Goal: Check status: Check status

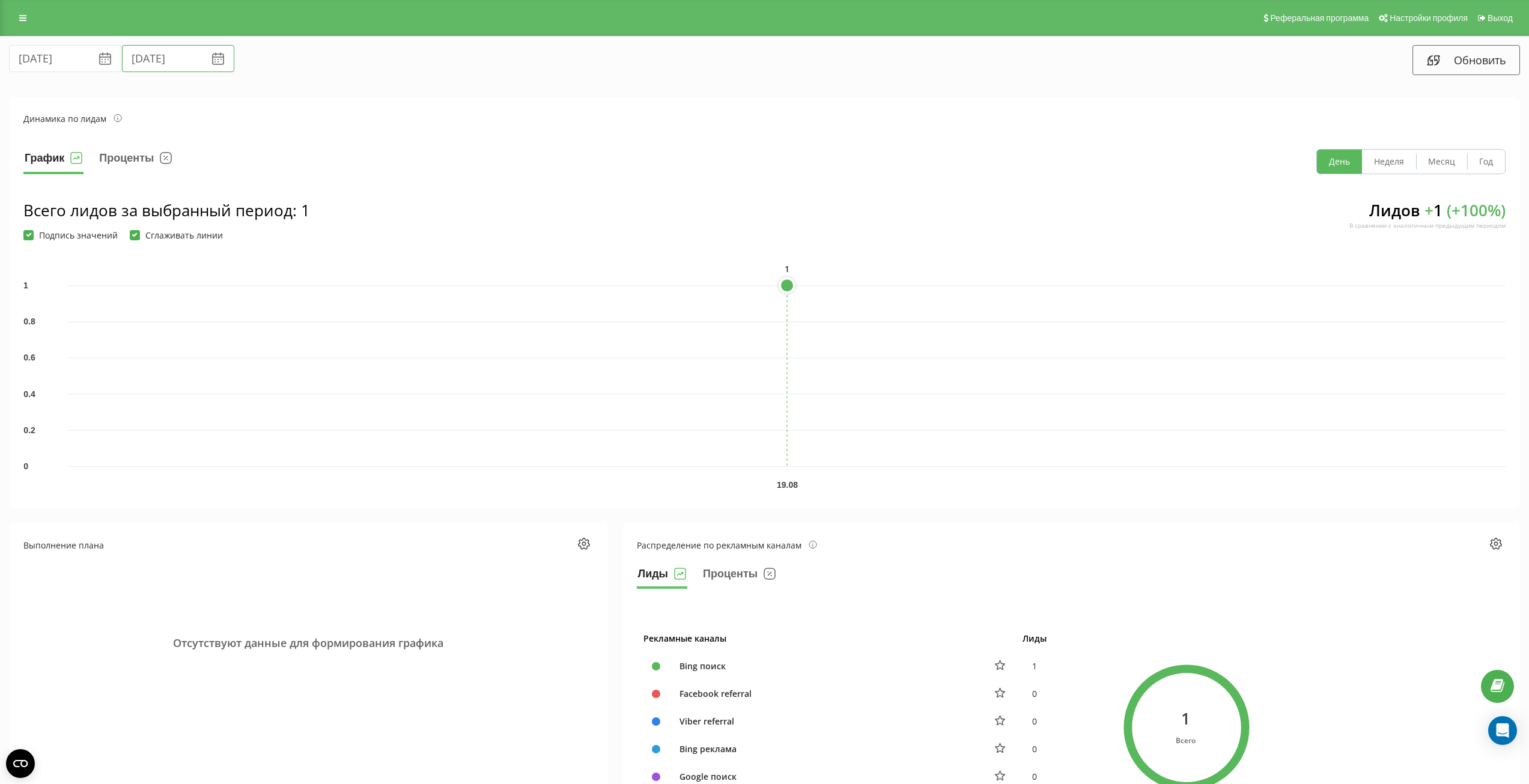
click at [139, 61] on input "[DATE]" at bounding box center [178, 58] width 113 height 27
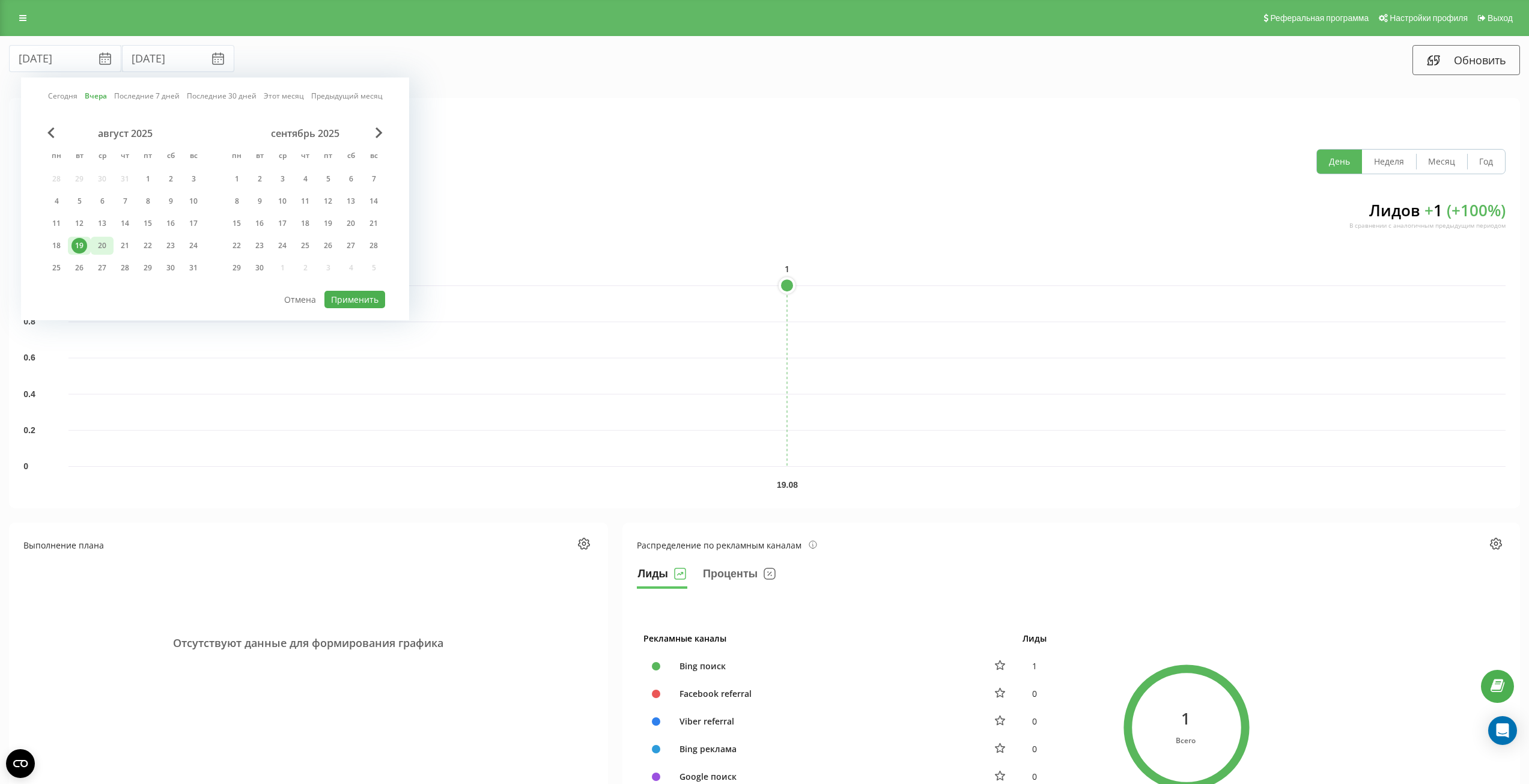
click at [99, 246] on div "20" at bounding box center [102, 246] width 16 height 16
click at [339, 285] on div "август 2025 пн вт ср чт пт сб вс 28 29 30 31 1 2 3 4 5 6 7 8 9 10 11 12 13 14 1…" at bounding box center [215, 208] width 340 height 162
click at [347, 296] on button "Применить" at bounding box center [355, 299] width 61 height 18
type input "20.08.2025"
